Goal: Find specific page/section: Find specific page/section

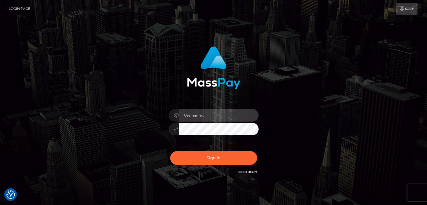
type input "ctfoheather"
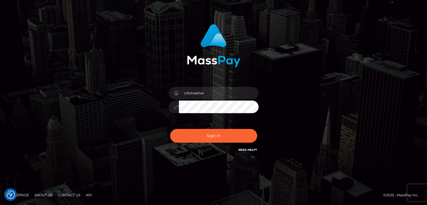
click at [66, 192] on link "Contact Us" at bounding box center [69, 195] width 27 height 9
click at [223, 137] on button "Sign in" at bounding box center [213, 136] width 87 height 14
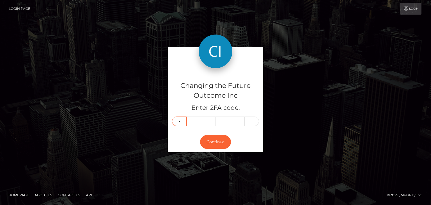
type input "8"
type input "0"
type input "9"
type input "7"
type input "4"
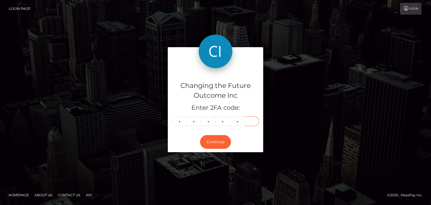
type input "3"
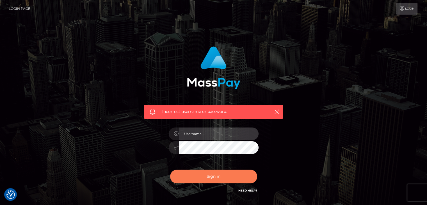
type input "ctfoheather"
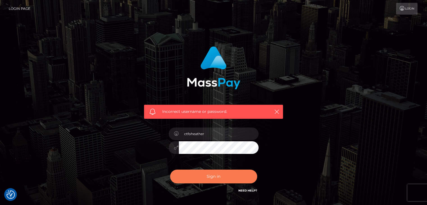
click at [202, 177] on button "Sign in" at bounding box center [213, 177] width 87 height 14
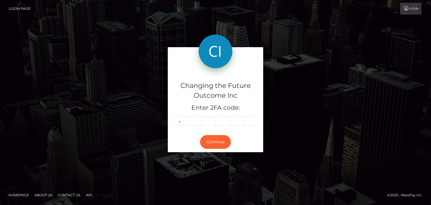
type input "8"
type input "0"
type input "9"
type input "7"
type input "4"
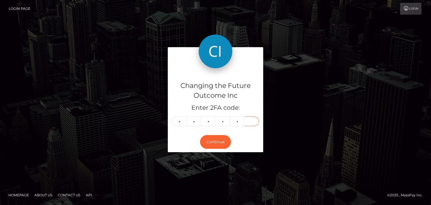
type input "2"
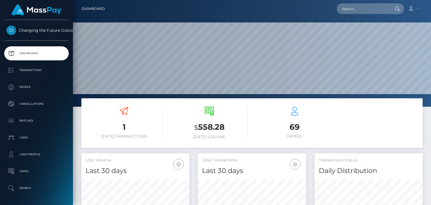
scroll to position [99, 108]
click at [364, 11] on input "text" at bounding box center [363, 8] width 53 height 11
paste input "edyta.lipkowska@gmail.com"
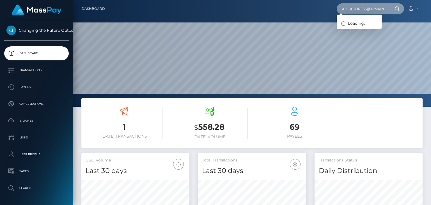
type input "edyta.lipkowska@gmail.com"
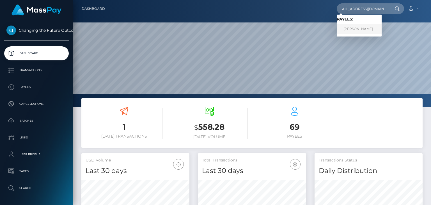
scroll to position [0, 0]
click at [353, 28] on link "Edyta Lipkowska" at bounding box center [359, 29] width 45 height 10
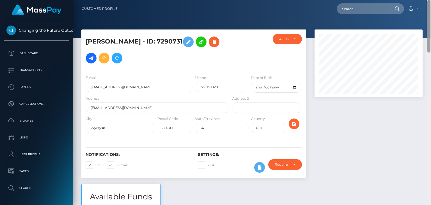
drag, startPoint x: 430, startPoint y: 63, endPoint x: 386, endPoint y: -24, distance: 97.7
click at [386, 0] on html "Changing the Future Outcome Inc Dashboard Transactions Payees Cancellations Bat…" at bounding box center [215, 102] width 431 height 205
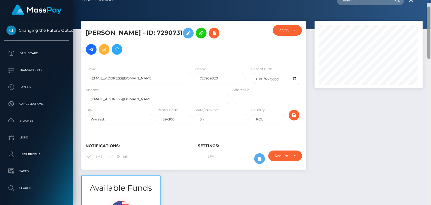
scroll to position [3, 0]
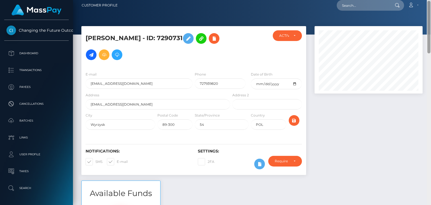
drag, startPoint x: 429, startPoint y: 38, endPoint x: 420, endPoint y: 38, distance: 8.7
click at [420, 38] on div "Customer Profile Loading... Loading..." at bounding box center [252, 102] width 358 height 205
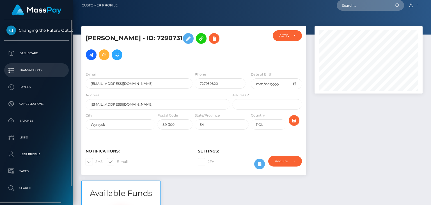
click at [36, 68] on p "Transactions" at bounding box center [36, 70] width 60 height 8
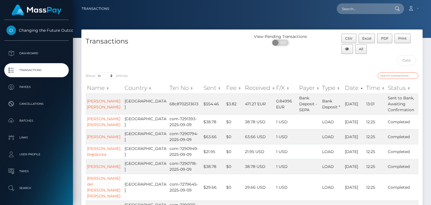
click at [391, 77] on input "search" at bounding box center [398, 75] width 41 height 6
paste input "[EMAIL_ADDRESS][DOMAIN_NAME]"
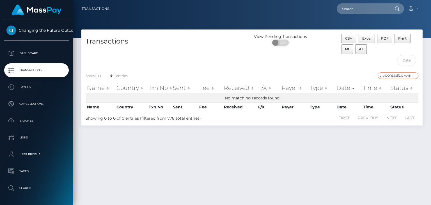
type input "[EMAIL_ADDRESS][DOMAIN_NAME]"
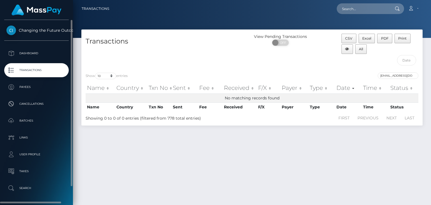
click at [42, 74] on p "Transactions" at bounding box center [36, 70] width 60 height 8
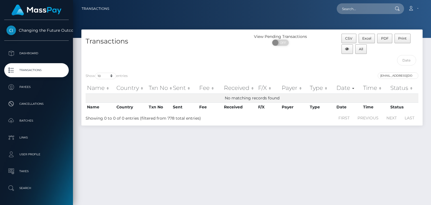
click at [153, 12] on div "Loading... Loading... Account Edit Profile Logout" at bounding box center [268, 9] width 309 height 12
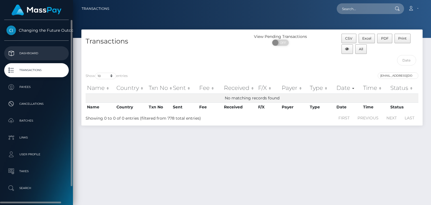
click at [31, 54] on p "Dashboard" at bounding box center [36, 53] width 60 height 8
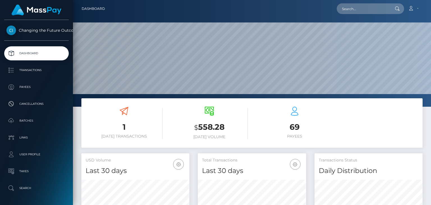
scroll to position [99, 108]
click at [358, 8] on input "text" at bounding box center [363, 8] width 53 height 11
paste input "[EMAIL_ADDRESS][DOMAIN_NAME]"
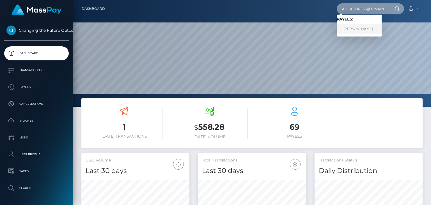
type input "[EMAIL_ADDRESS][DOMAIN_NAME]"
click at [355, 25] on link "Edyta Lipkowska" at bounding box center [359, 29] width 45 height 10
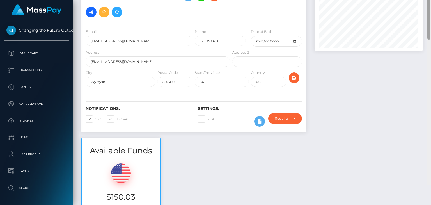
scroll to position [3, 0]
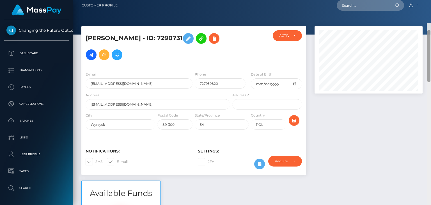
drag, startPoint x: 429, startPoint y: 125, endPoint x: 428, endPoint y: 17, distance: 108.4
click at [428, 30] on div at bounding box center [429, 56] width 3 height 53
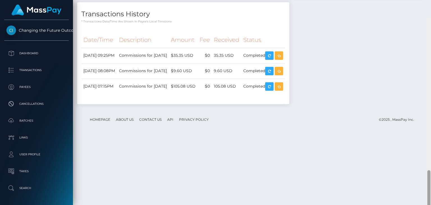
scroll to position [594, 0]
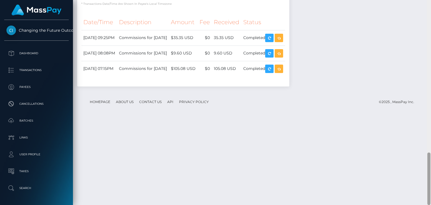
drag, startPoint x: 429, startPoint y: 36, endPoint x: 419, endPoint y: 191, distance: 155.3
click at [419, 191] on div "Customer Profile Loading... Loading..." at bounding box center [252, 102] width 358 height 205
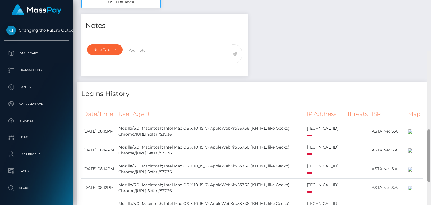
drag, startPoint x: 429, startPoint y: 155, endPoint x: 424, endPoint y: 63, distance: 92.2
click at [431, 67] on html "Changing the Future Outcome Inc Dashboard Transactions Payees Cancellations Bat…" at bounding box center [215, 102] width 431 height 205
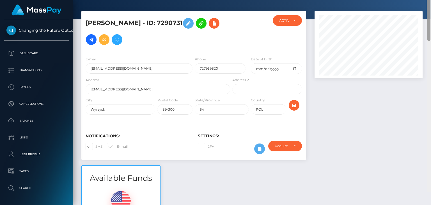
scroll to position [0, 0]
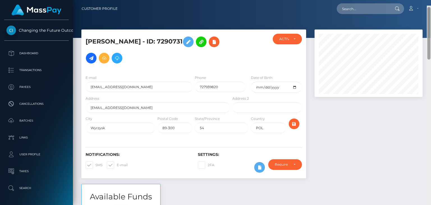
drag, startPoint x: 429, startPoint y: 73, endPoint x: 432, endPoint y: 7, distance: 65.8
click at [431, 7] on html "Changing the Future Outcome Inc Dashboard Transactions Payees Cancellations Bat…" at bounding box center [215, 102] width 431 height 205
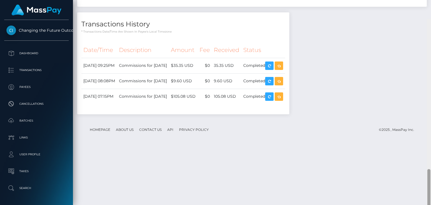
scroll to position [594, 0]
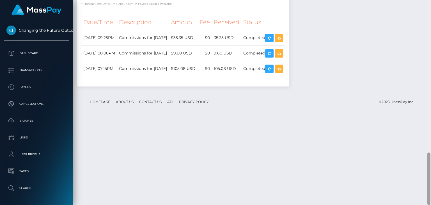
drag, startPoint x: 430, startPoint y: 19, endPoint x: 428, endPoint y: 193, distance: 173.6
click at [428, 193] on div at bounding box center [429, 178] width 3 height 53
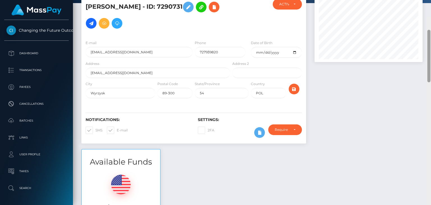
scroll to position [0, 0]
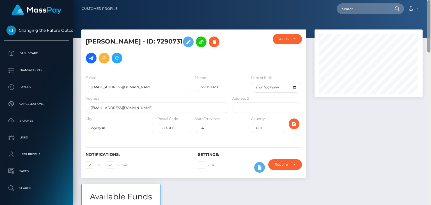
drag, startPoint x: 429, startPoint y: 159, endPoint x: 277, endPoint y: 61, distance: 180.6
click at [419, 0] on html "Changing the Future Outcome Inc Dashboard Transactions Payees Cancellations Bat…" at bounding box center [215, 102] width 431 height 205
